Goal: Find specific page/section: Find specific page/section

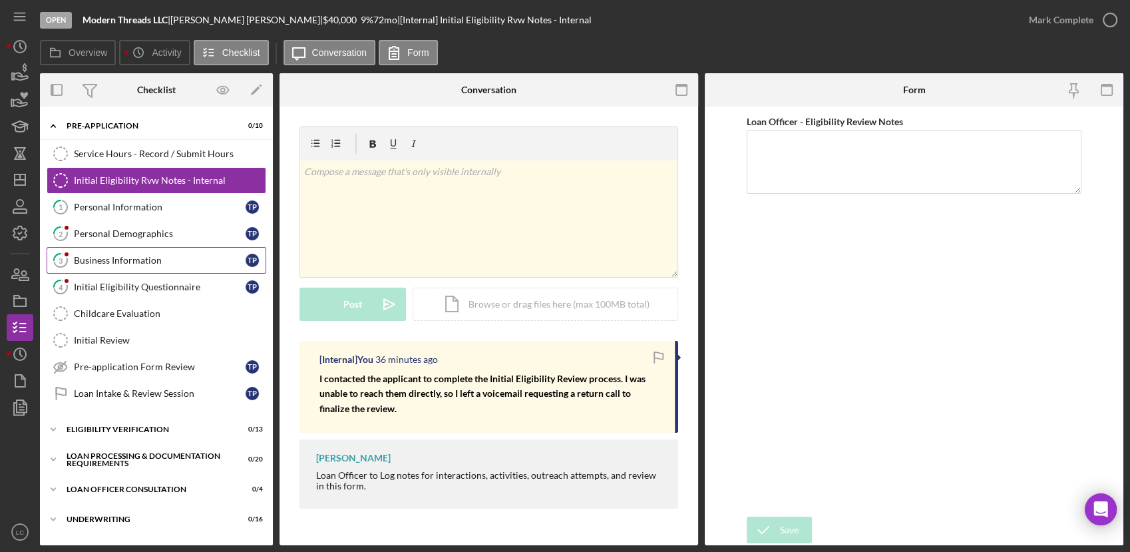
scroll to position [65, 0]
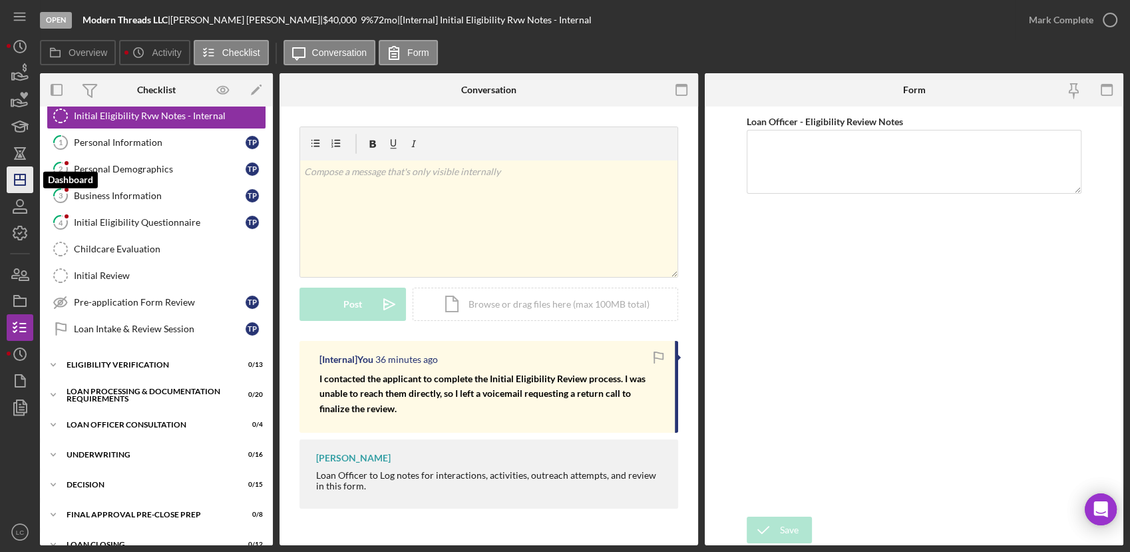
click at [12, 180] on icon "Icon/Dashboard" at bounding box center [19, 179] width 33 height 33
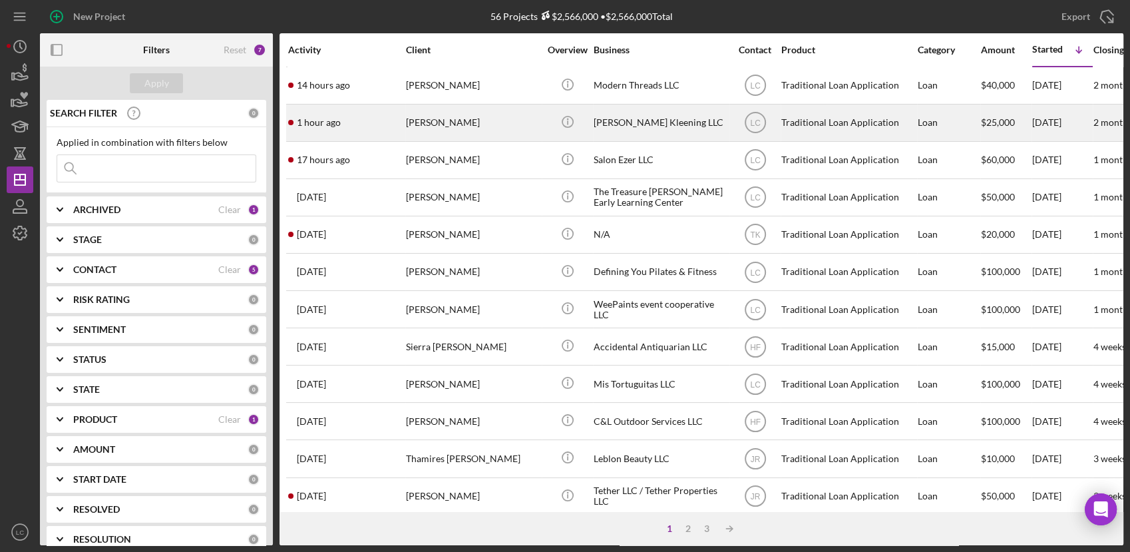
click at [521, 125] on div "[PERSON_NAME]" at bounding box center [472, 122] width 133 height 35
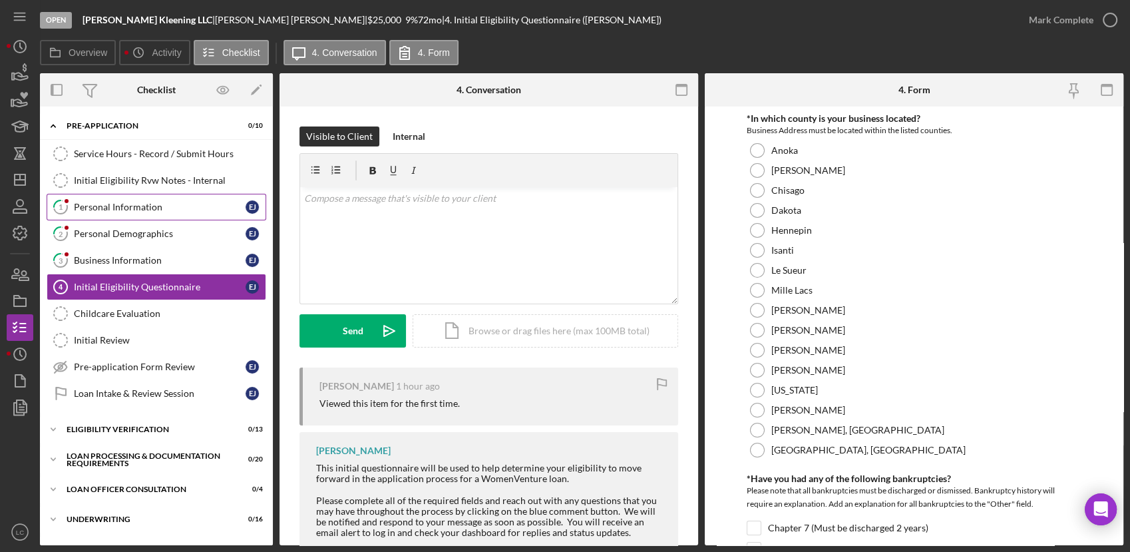
click at [106, 208] on div "Personal Information" at bounding box center [160, 207] width 172 height 11
